Goal: Check status: Check status

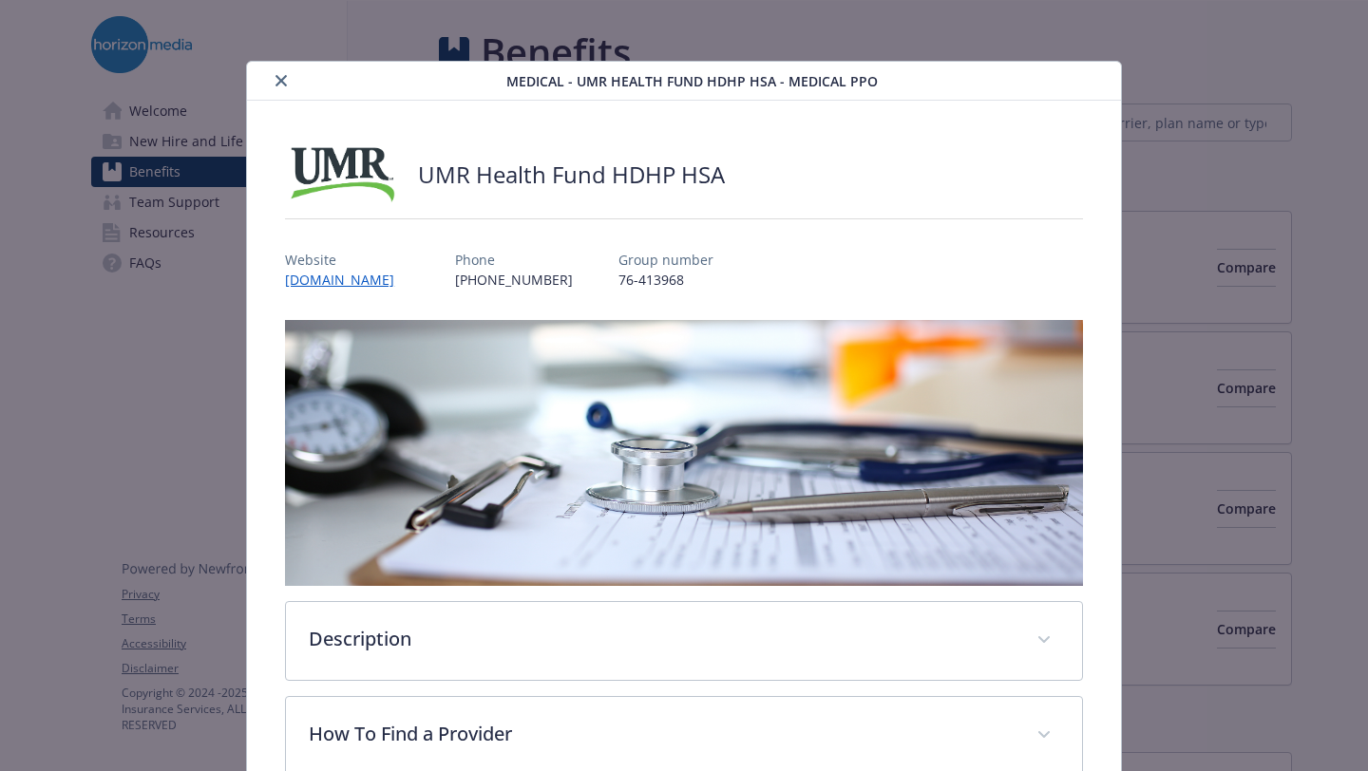
scroll to position [932, 0]
